Goal: Task Accomplishment & Management: Manage account settings

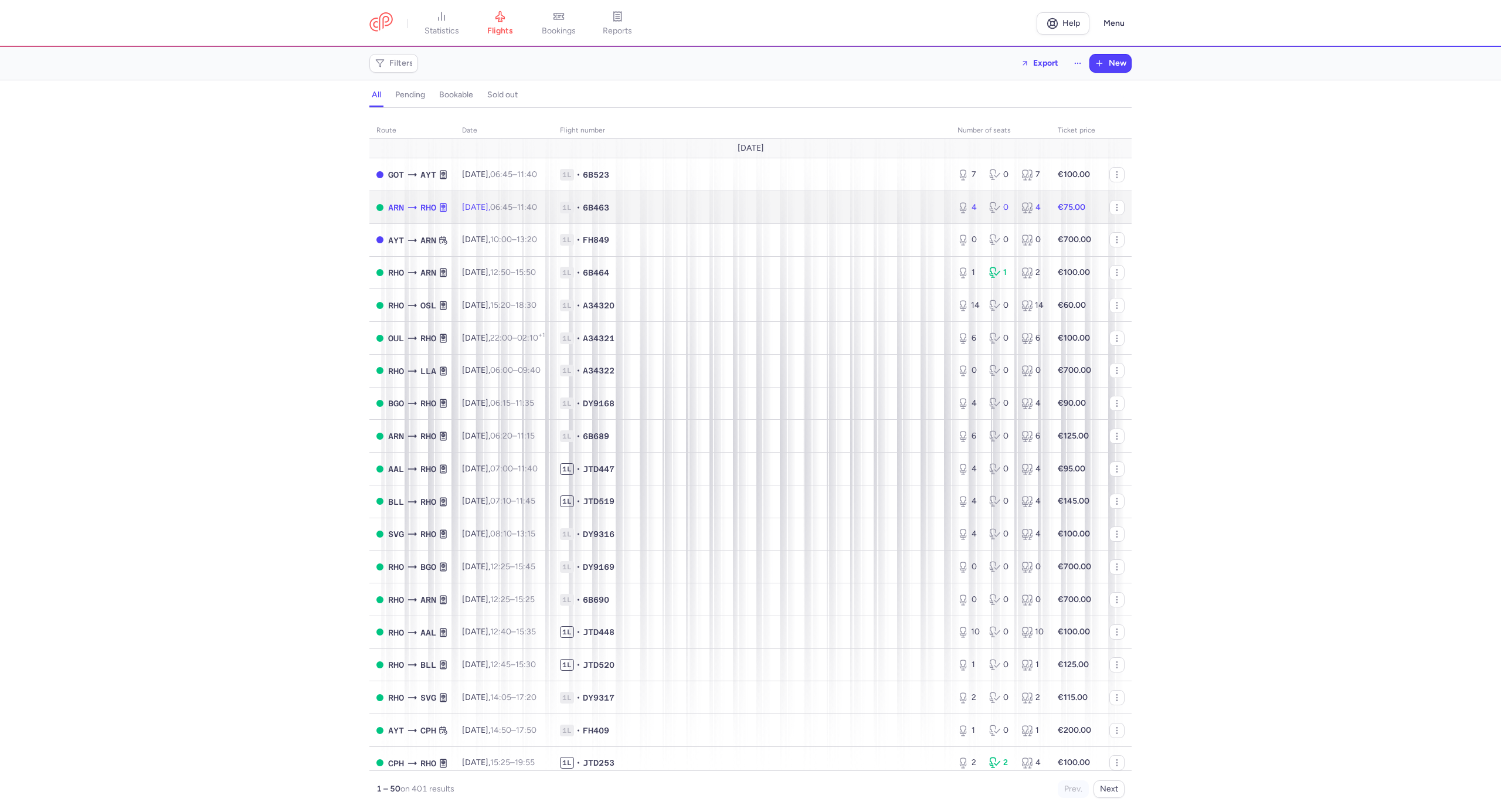
click at [724, 202] on span "1L • 6B463" at bounding box center [752, 208] width 384 height 12
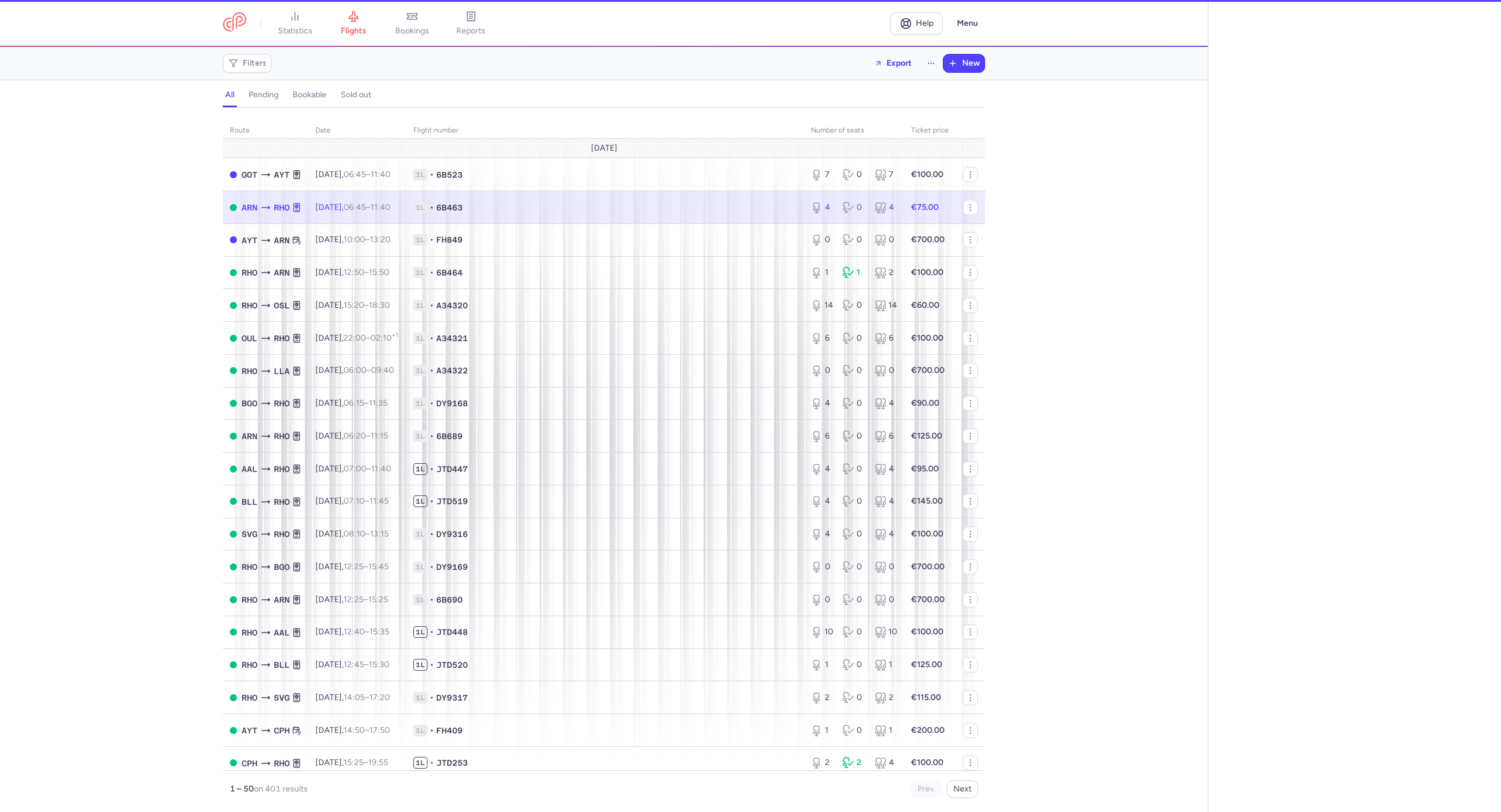
select select "hours"
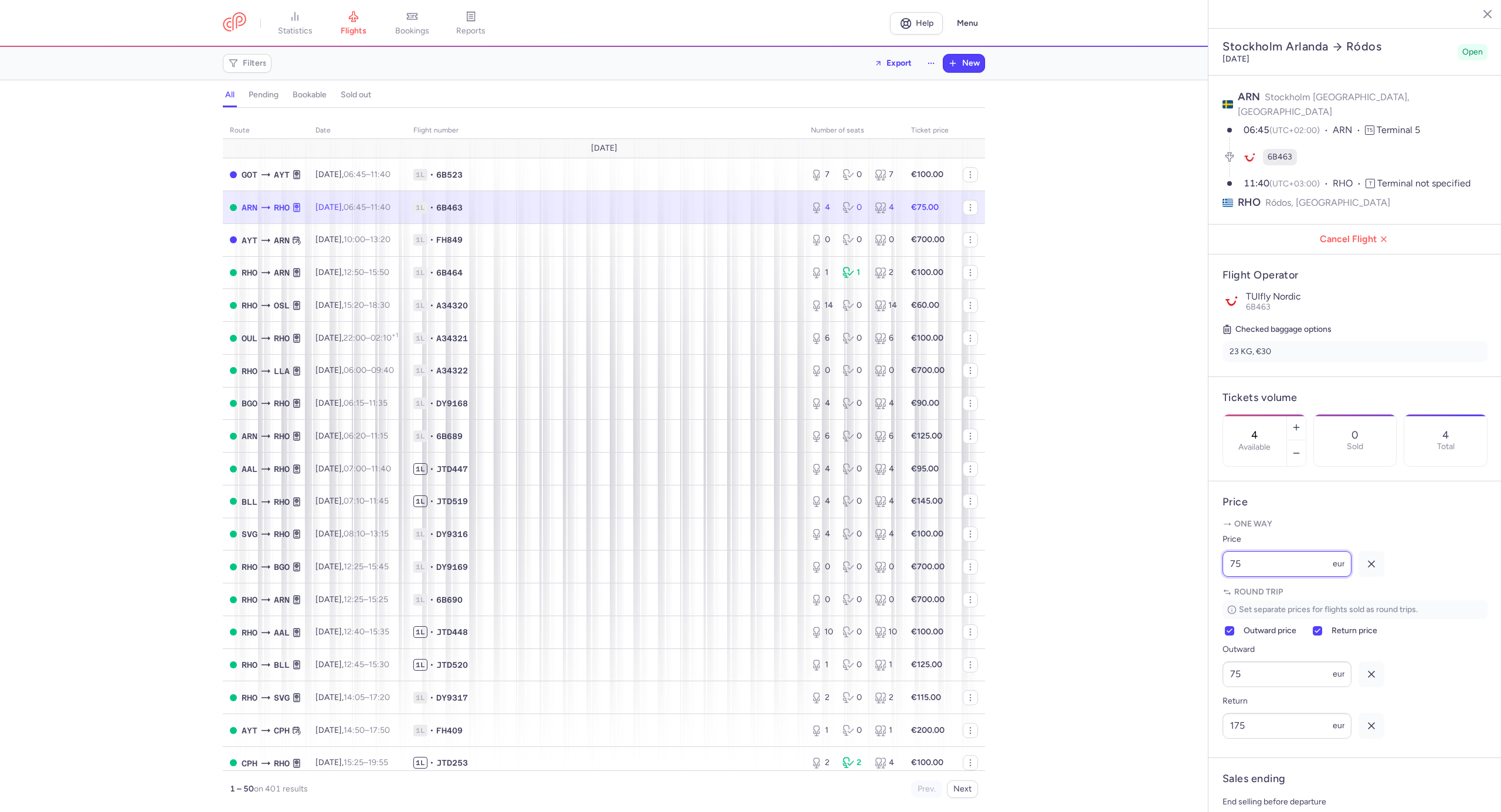
drag, startPoint x: 1281, startPoint y: 585, endPoint x: 1230, endPoint y: 581, distance: 51.2
click at [1233, 577] on input "75" at bounding box center [1287, 564] width 129 height 26
type input "60"
click at [1306, 414] on button "button" at bounding box center [1296, 427] width 18 height 26
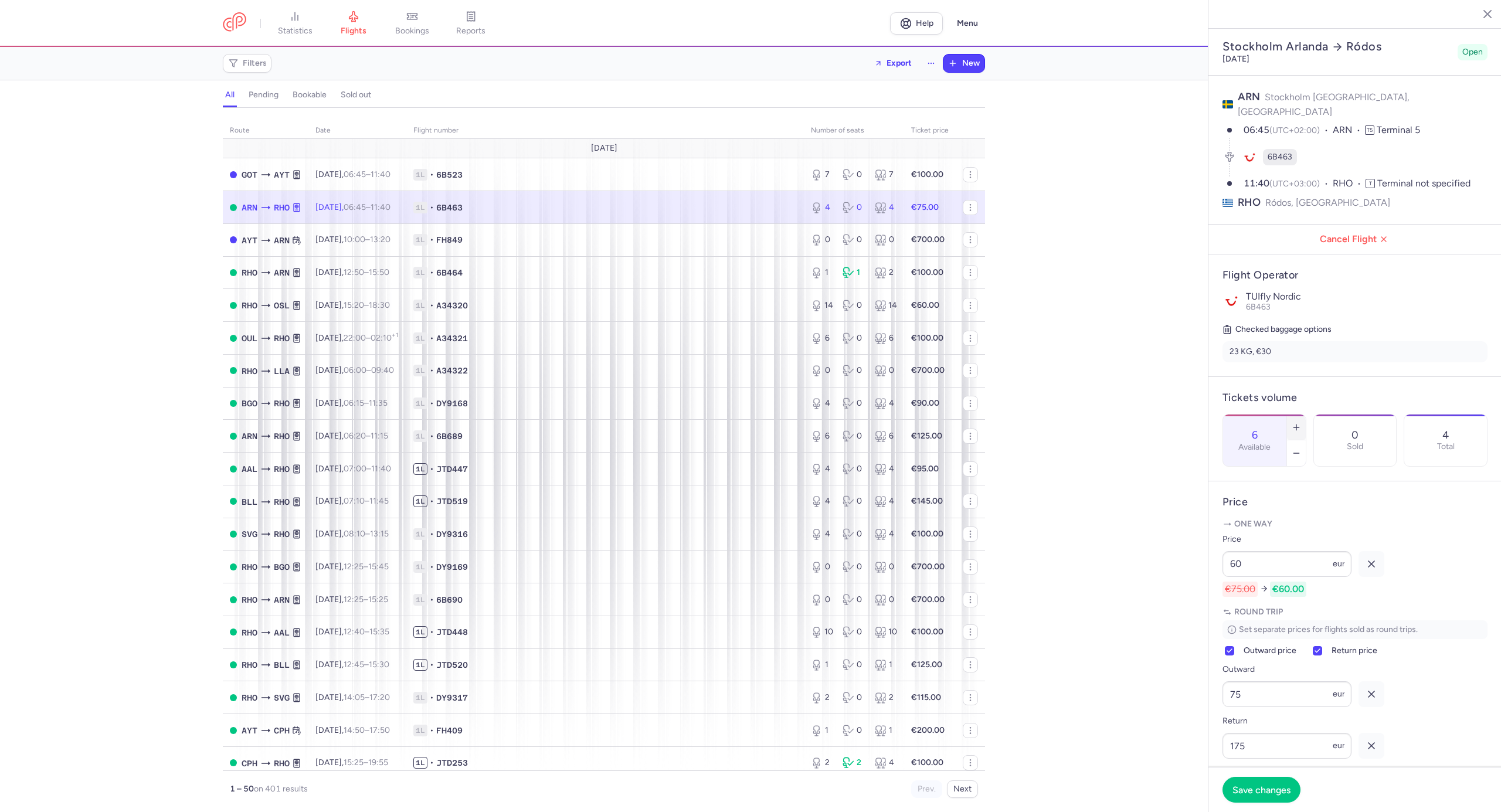
click at [1306, 414] on button "button" at bounding box center [1296, 427] width 18 height 26
click at [1302, 423] on icon "button" at bounding box center [1296, 427] width 9 height 9
type input "8"
drag, startPoint x: 1211, startPoint y: 711, endPoint x: 1204, endPoint y: 711, distance: 7.0
click at [1204, 711] on div "statistics flights bookings reports Help Menu Filters Export New all pending bo…" at bounding box center [750, 406] width 1501 height 812
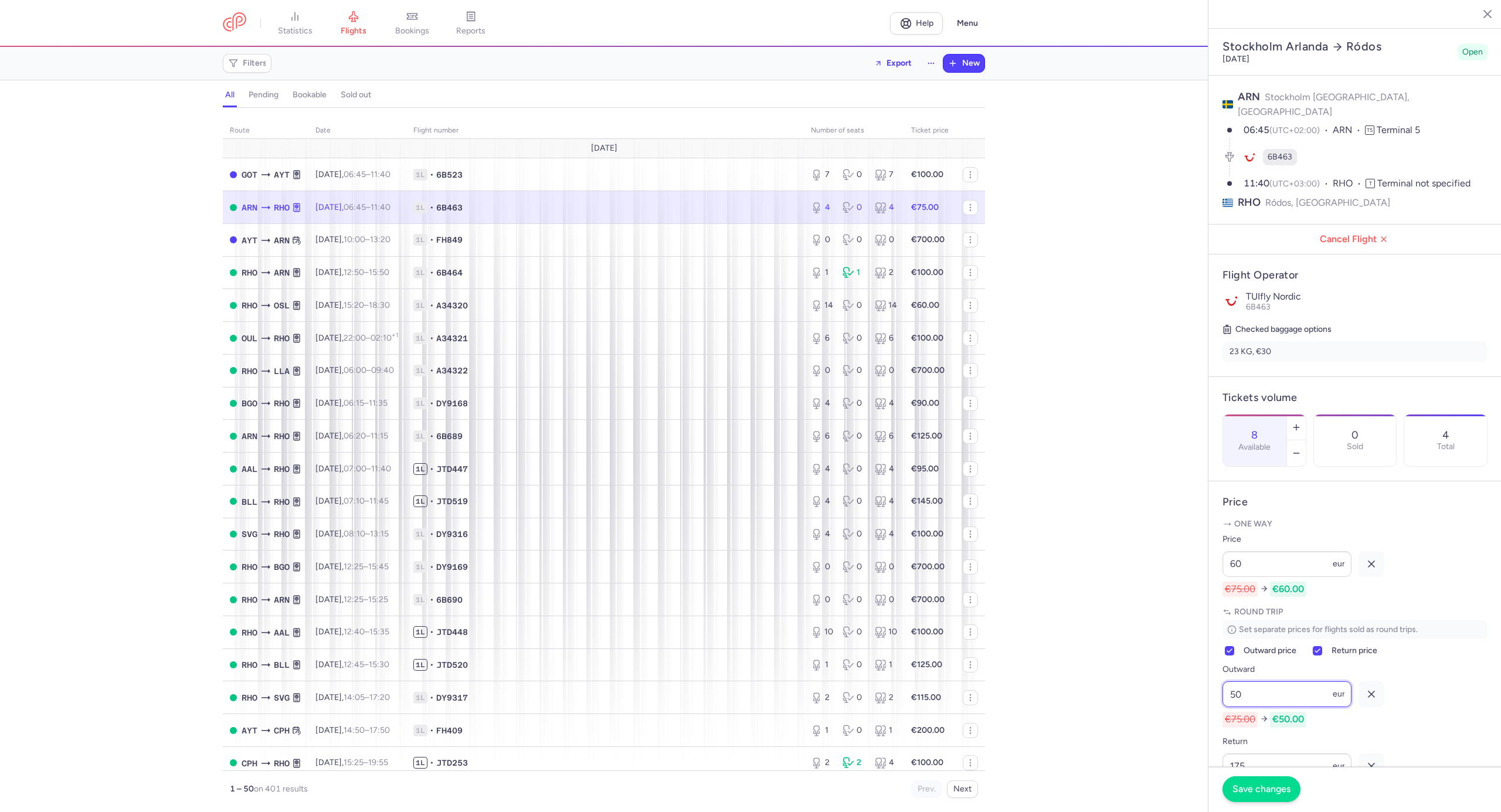
type input "50"
click at [1262, 788] on span "Save changes" at bounding box center [1261, 789] width 58 height 10
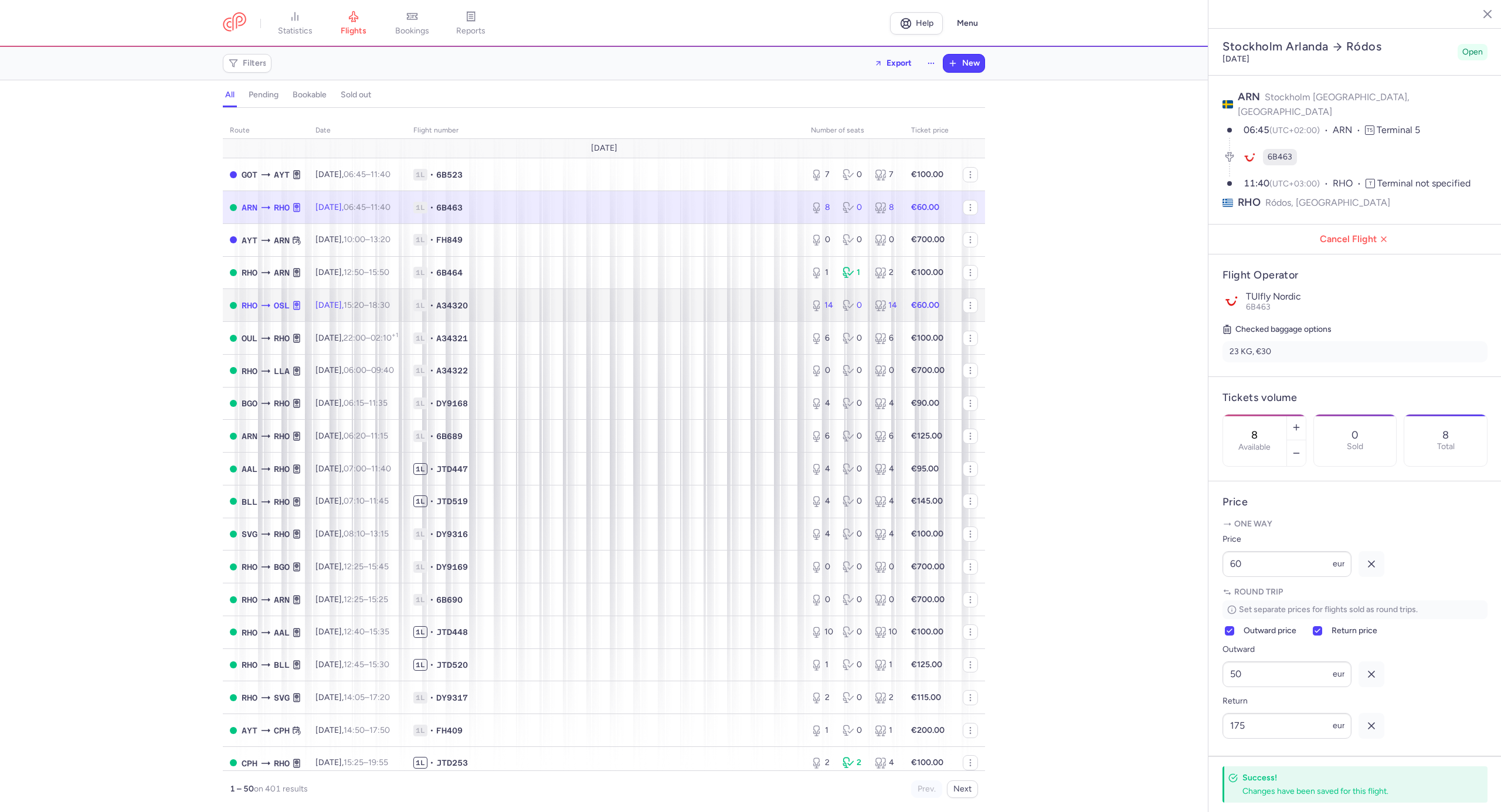
click at [688, 312] on td "1L • A34320" at bounding box center [604, 306] width 398 height 33
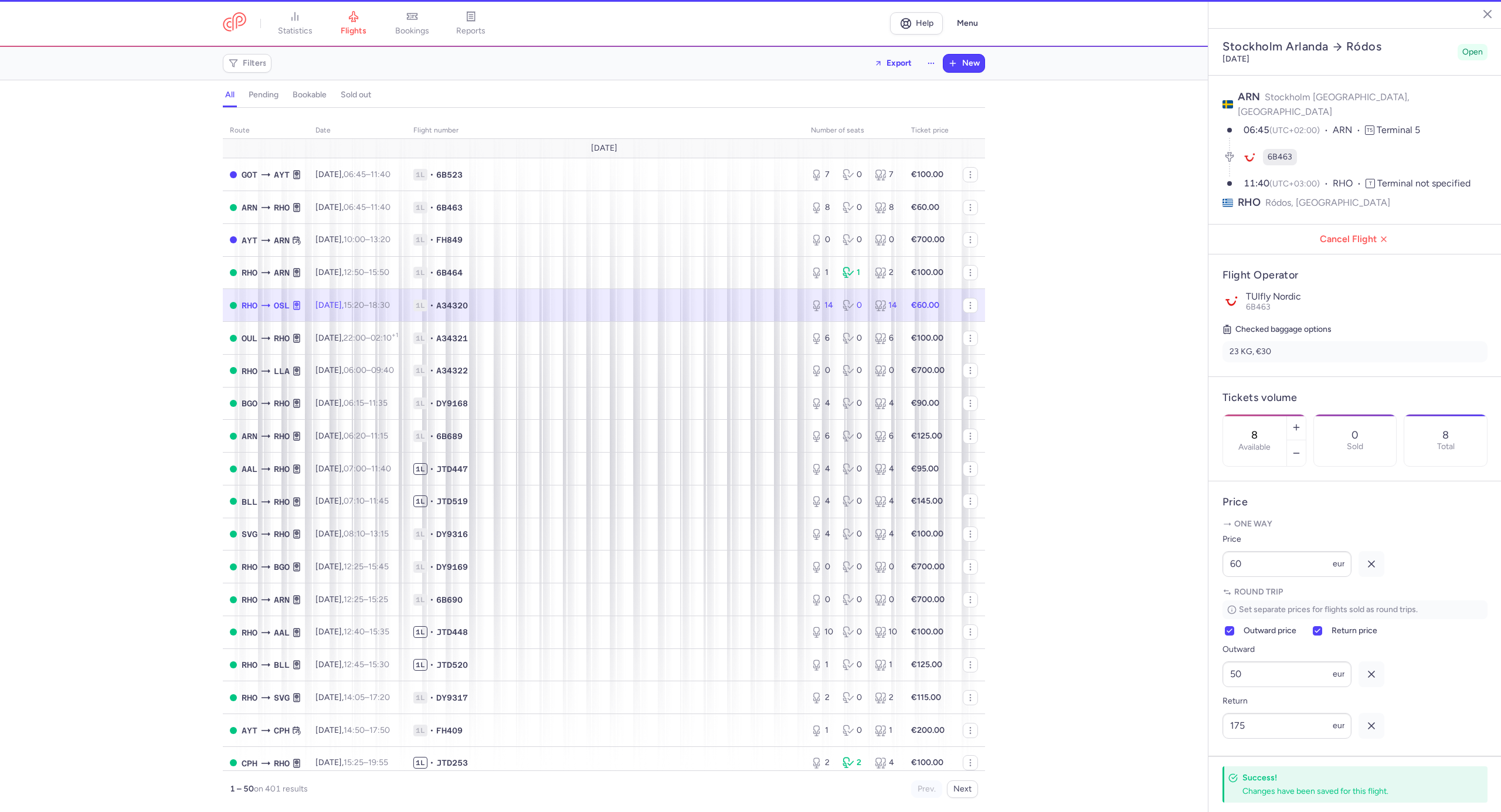
type input "14"
type input "4"
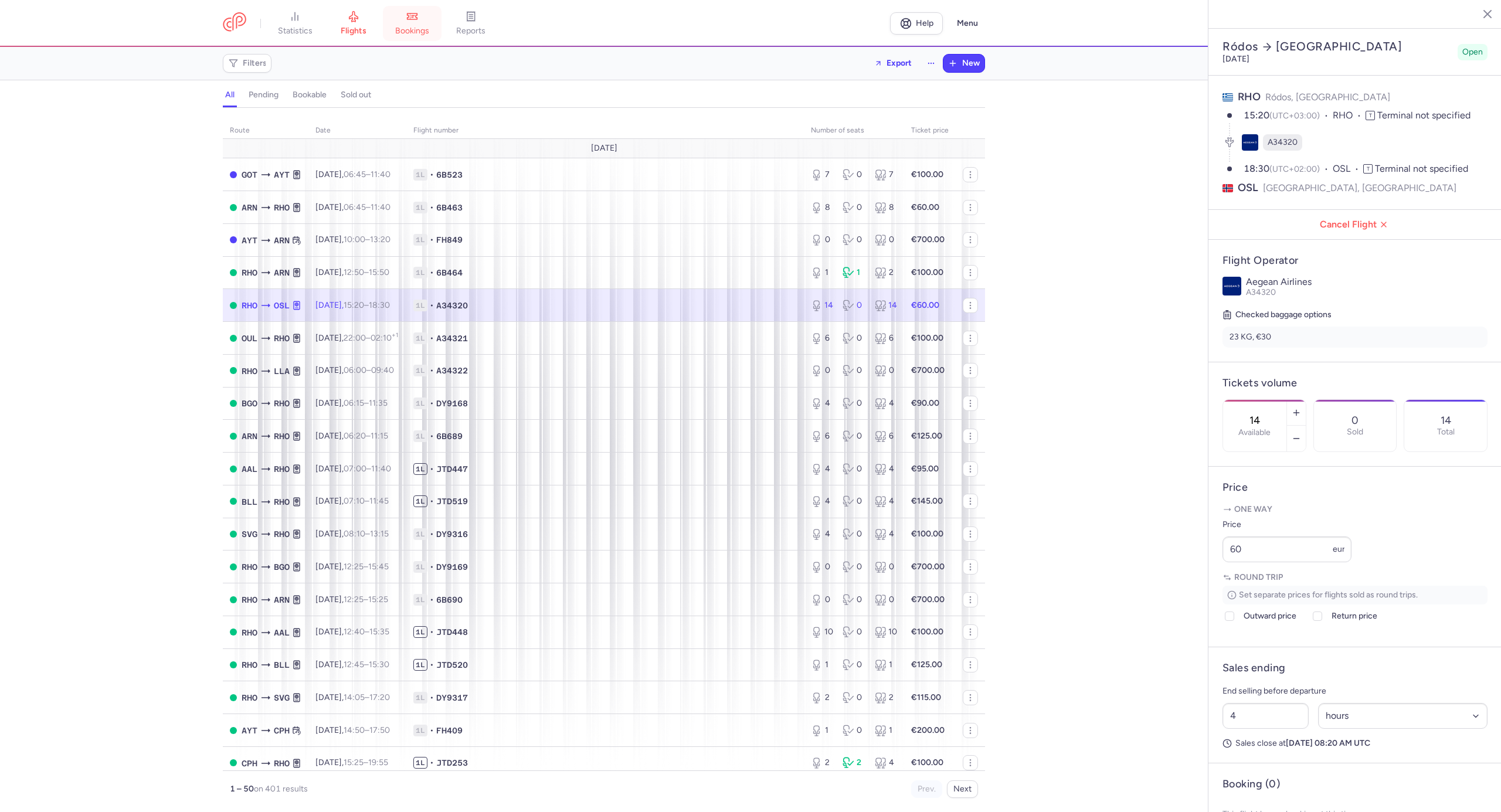
click at [423, 24] on link "bookings" at bounding box center [412, 23] width 59 height 26
